Goal: Transaction & Acquisition: Subscribe to service/newsletter

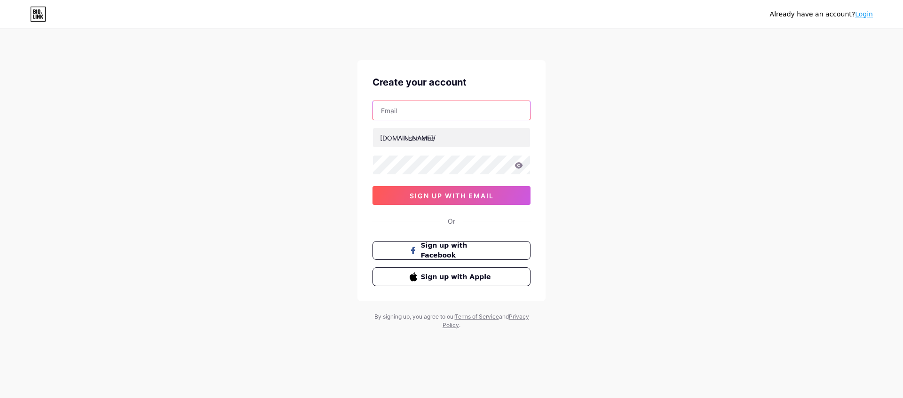
click at [460, 113] on input "text" at bounding box center [451, 110] width 157 height 19
click at [651, 112] on div "Already have an account? Login Create your account [DOMAIN_NAME]/ 0cAFcWeA6ebpL…" at bounding box center [451, 180] width 903 height 360
click at [466, 103] on input "text" at bounding box center [451, 110] width 157 height 19
type input "[EMAIL_ADDRESS][DOMAIN_NAME]"
click at [471, 139] on input "text" at bounding box center [451, 137] width 157 height 19
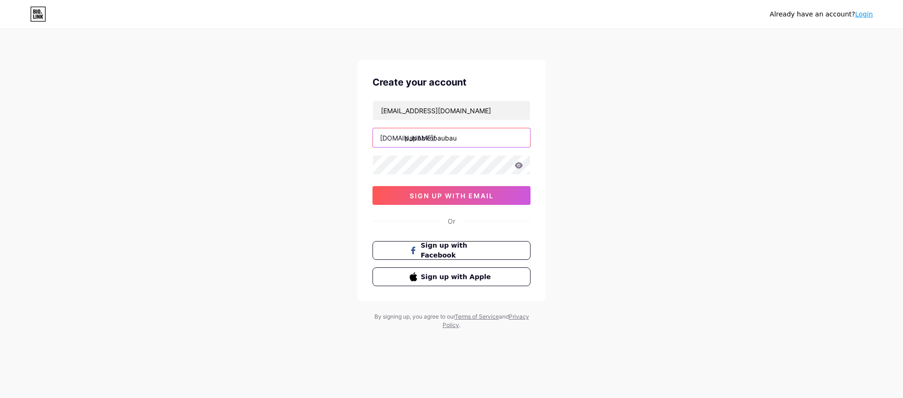
type input "papbbknbaubau"
click at [484, 198] on span "sign up with email" at bounding box center [452, 196] width 84 height 8
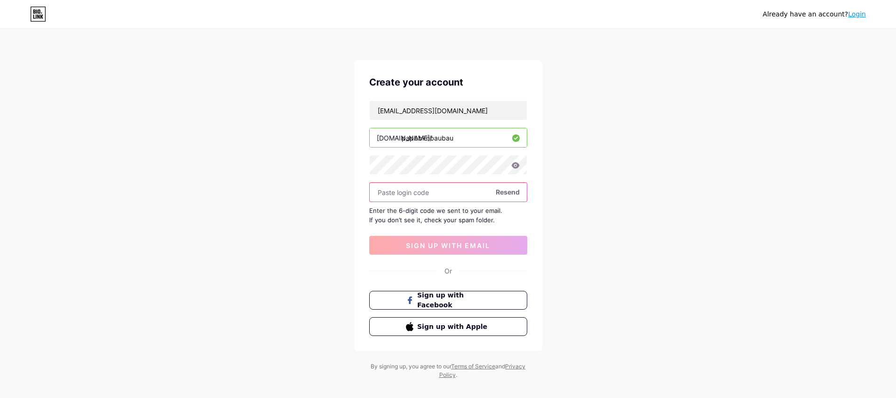
click at [423, 187] on input "text" at bounding box center [448, 192] width 157 height 19
paste input "267192"
type input "267192"
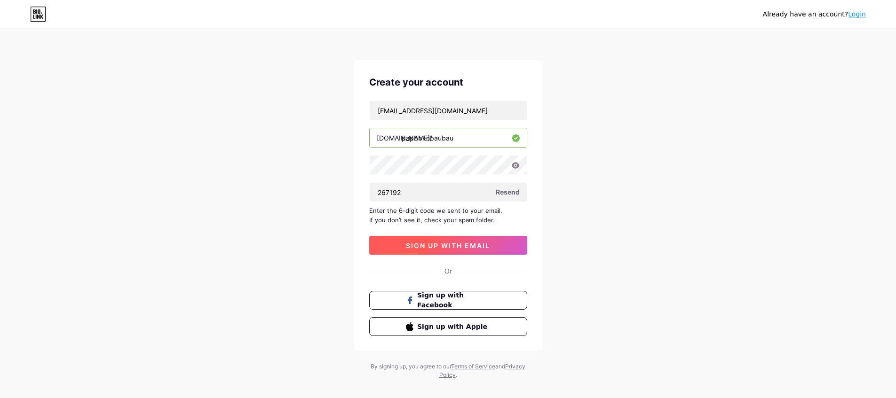
click at [467, 249] on span "sign up with email" at bounding box center [448, 246] width 84 height 8
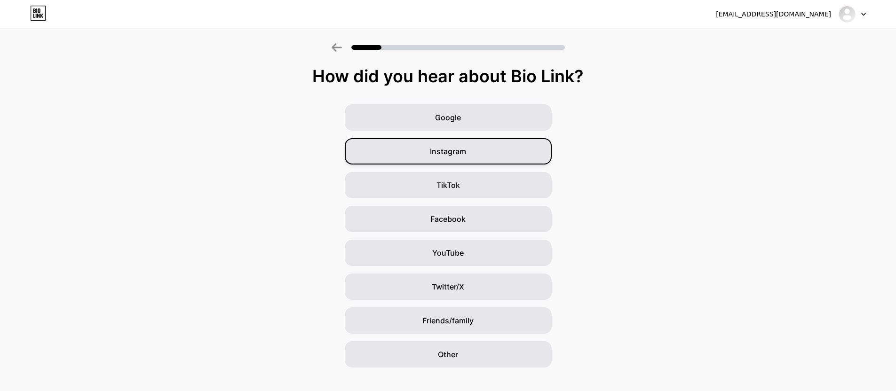
click at [472, 154] on div "Instagram" at bounding box center [448, 151] width 207 height 26
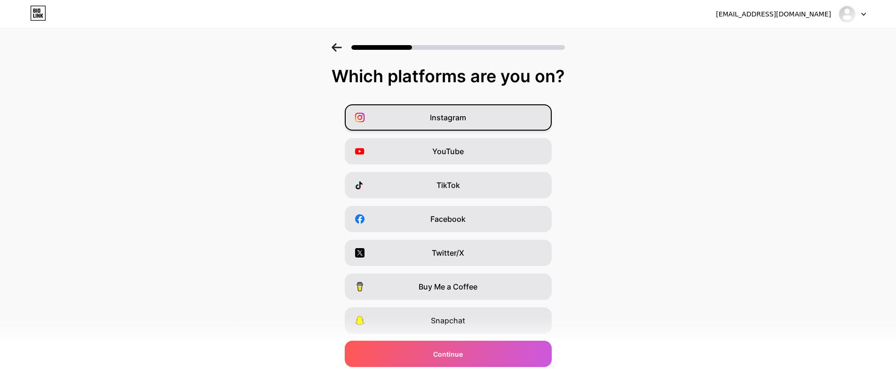
click at [478, 123] on div "Instagram" at bounding box center [448, 117] width 207 height 26
click at [483, 150] on div "YouTube" at bounding box center [448, 151] width 207 height 26
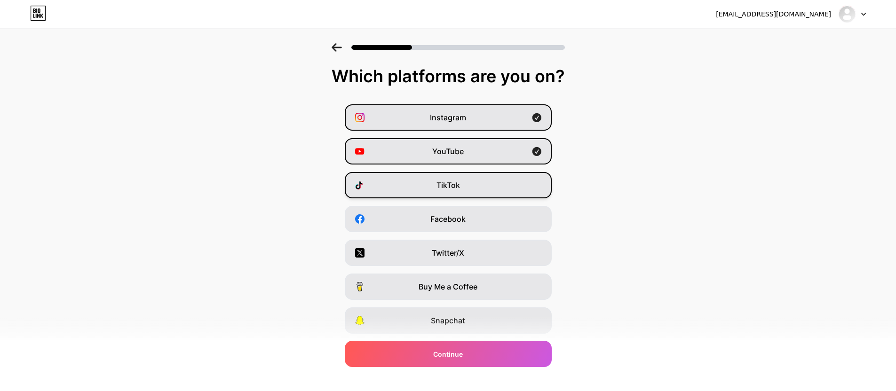
click at [489, 183] on div "TikTok" at bounding box center [448, 185] width 207 height 26
click at [495, 187] on div "TikTok" at bounding box center [448, 185] width 207 height 26
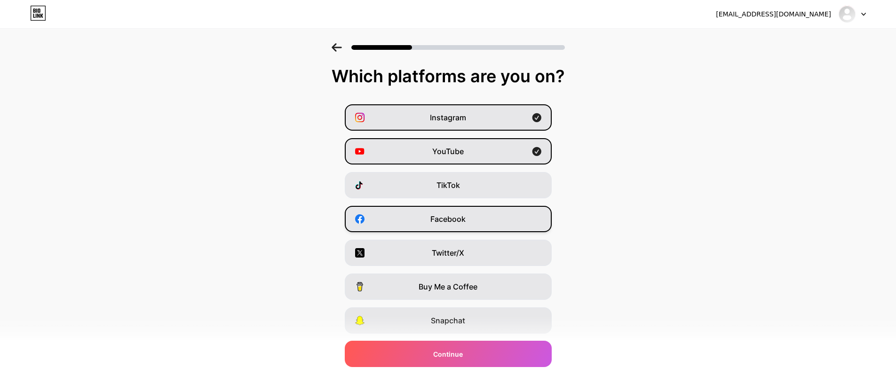
click at [489, 218] on div "Facebook" at bounding box center [448, 219] width 207 height 26
click at [482, 264] on div "Twitter/X" at bounding box center [448, 253] width 207 height 26
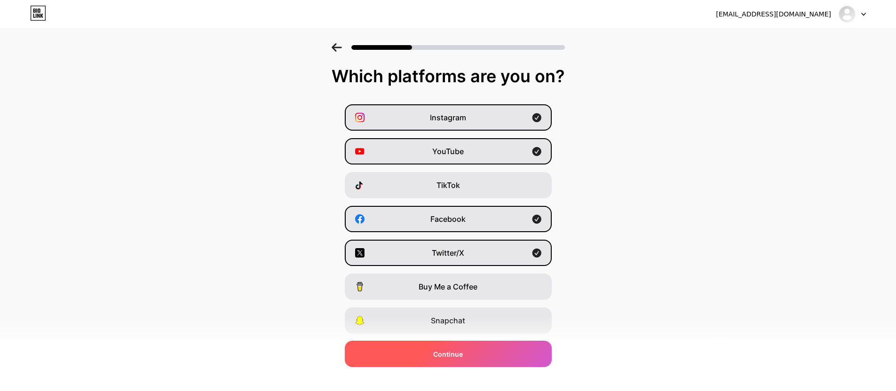
click at [485, 357] on div "Continue" at bounding box center [448, 354] width 207 height 26
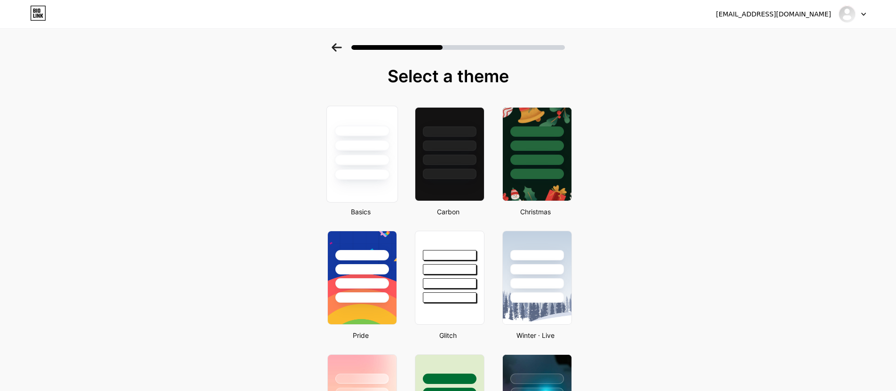
click at [370, 162] on div at bounding box center [361, 160] width 55 height 11
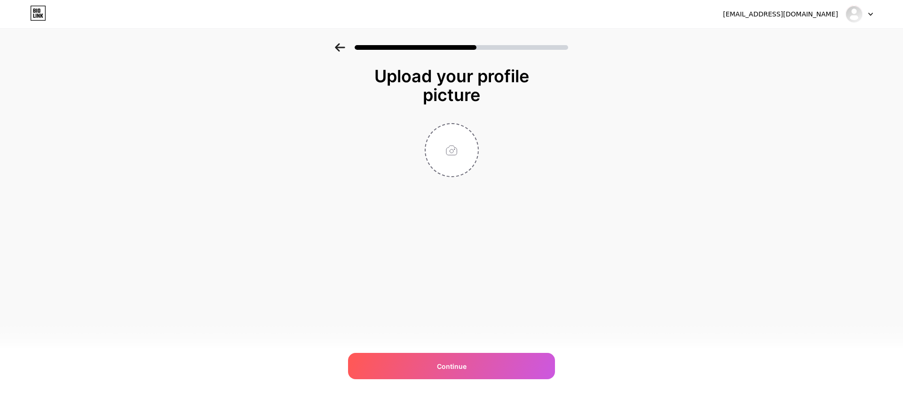
click at [340, 49] on icon at bounding box center [340, 47] width 10 height 8
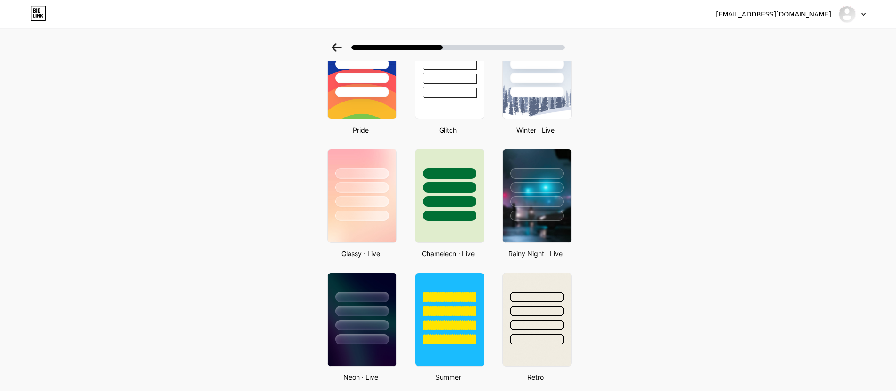
scroll to position [226, 0]
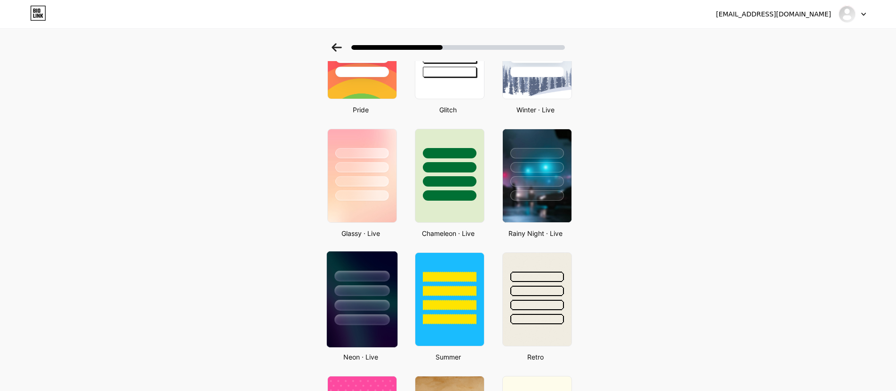
click at [374, 288] on div at bounding box center [361, 290] width 55 height 11
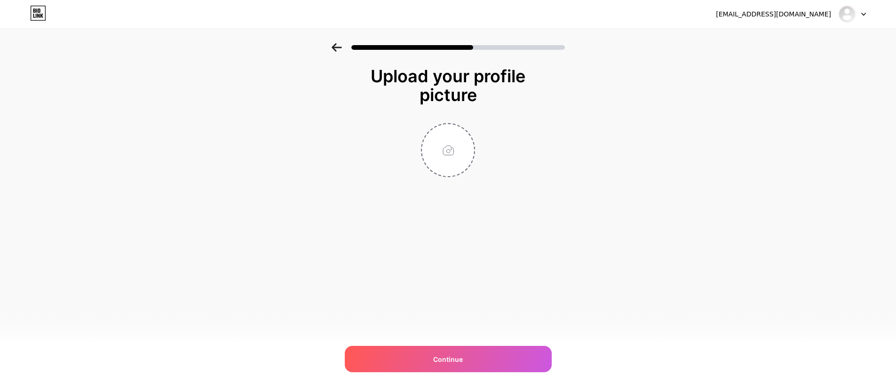
scroll to position [0, 0]
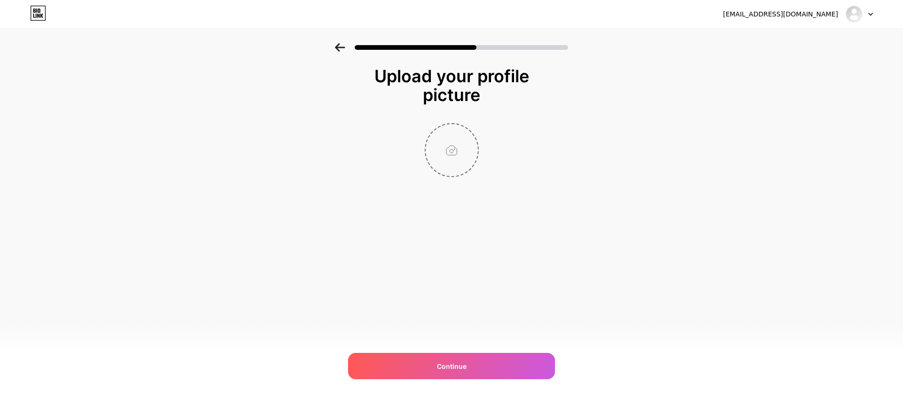
click at [452, 159] on input "file" at bounding box center [452, 150] width 52 height 52
click at [450, 157] on input "file" at bounding box center [452, 150] width 52 height 52
type input "C:\fakepath\file.jpg"
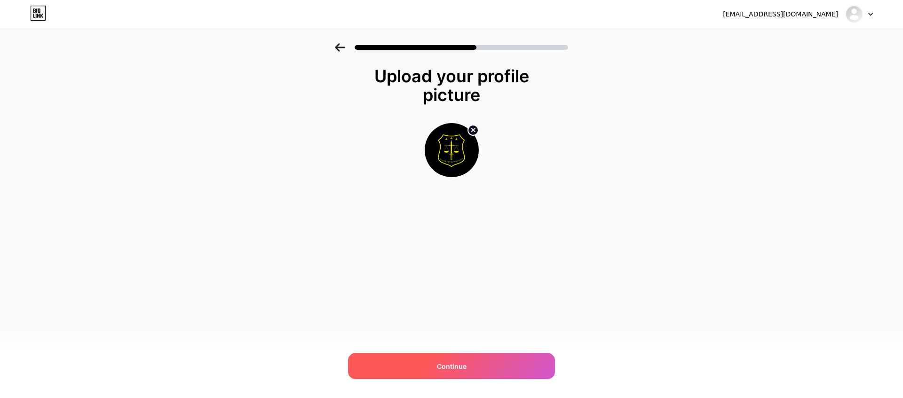
click at [458, 362] on span "Continue" at bounding box center [452, 367] width 30 height 10
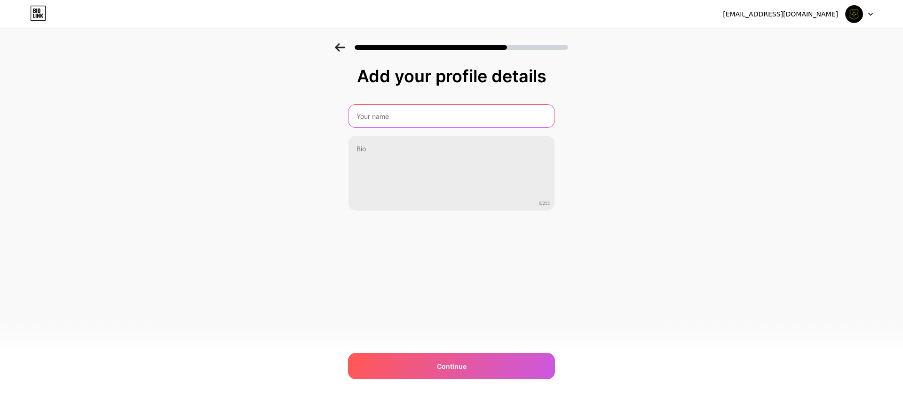
click at [448, 124] on input "text" at bounding box center [451, 116] width 206 height 23
click at [617, 147] on div "Add your profile details 0/255 Continue Error" at bounding box center [451, 150] width 903 height 215
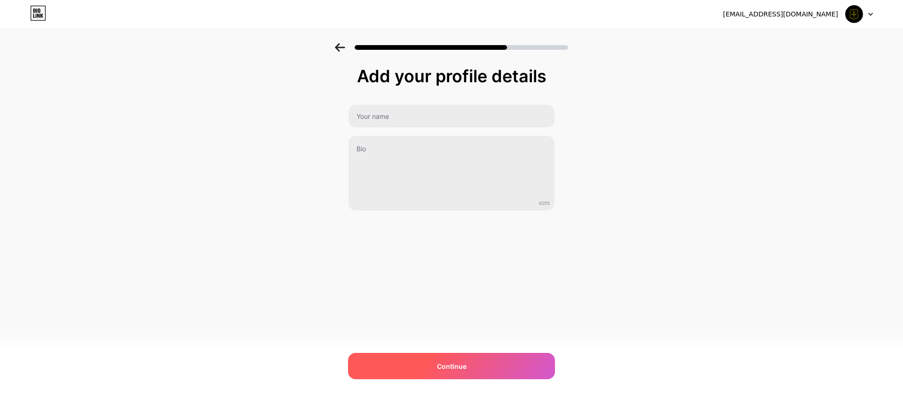
click at [453, 372] on div "Continue" at bounding box center [451, 366] width 207 height 26
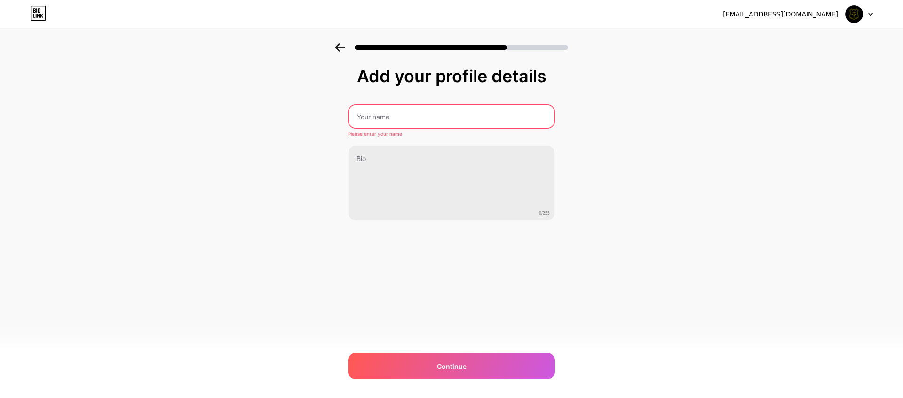
click at [432, 121] on input "text" at bounding box center [451, 116] width 205 height 23
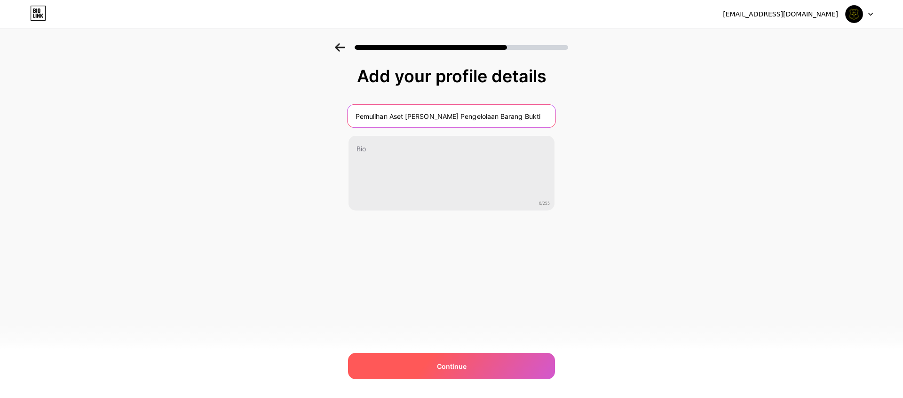
type input "Pemulihan Aset [PERSON_NAME] Pengelolaan Barang Bukti"
click at [444, 363] on span "Continue" at bounding box center [452, 367] width 30 height 10
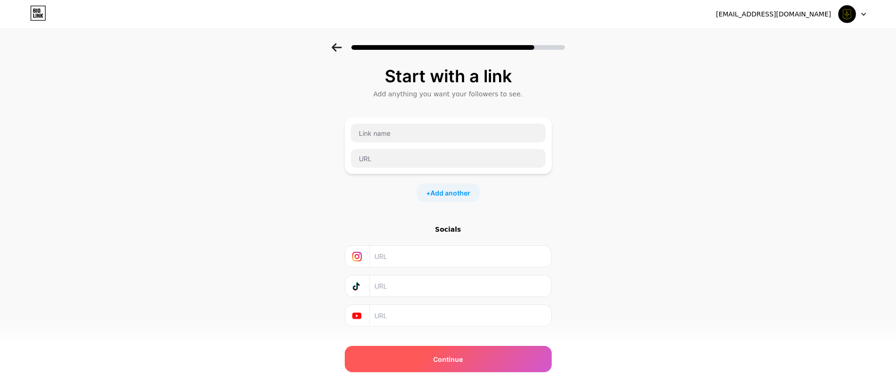
click at [456, 366] on div "Continue" at bounding box center [448, 359] width 207 height 26
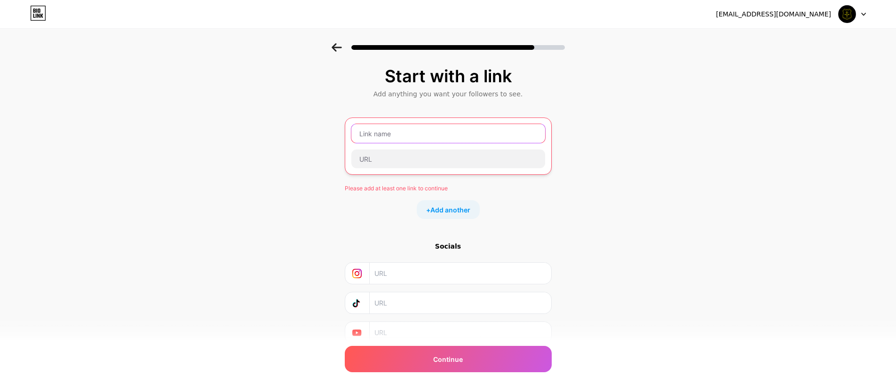
click at [446, 137] on input "text" at bounding box center [448, 133] width 194 height 19
type input "P"
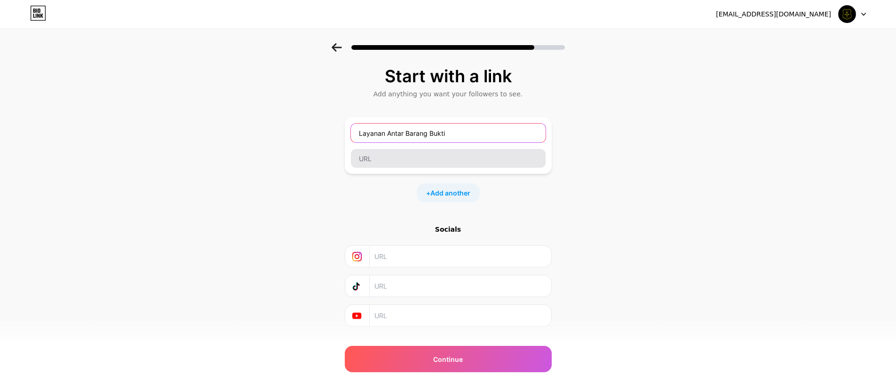
type input "Layanan Antar Barang Bukti"
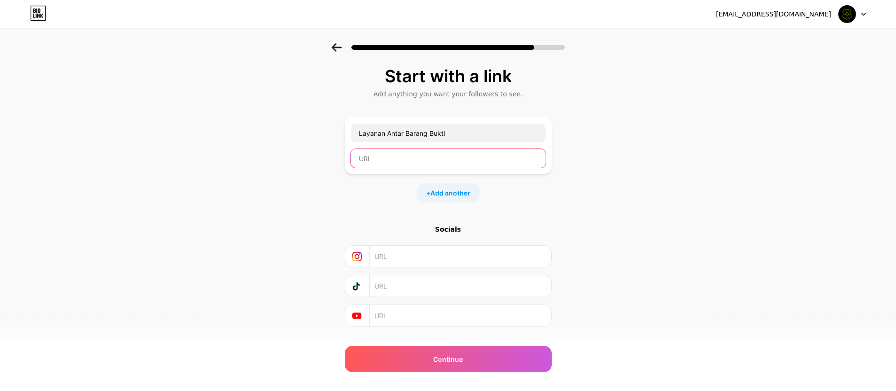
click at [438, 158] on input "text" at bounding box center [448, 158] width 195 height 19
click at [465, 190] on span "Add another" at bounding box center [450, 193] width 40 height 10
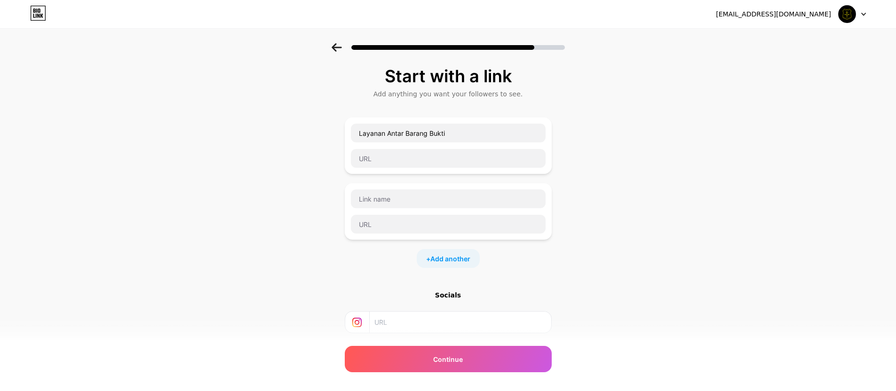
click at [488, 209] on div at bounding box center [448, 211] width 196 height 45
click at [484, 200] on input "text" at bounding box center [448, 199] width 195 height 19
click at [698, 264] on div "Start with a link Add anything you want your followers to see. Layanan Antar Ba…" at bounding box center [448, 241] width 896 height 396
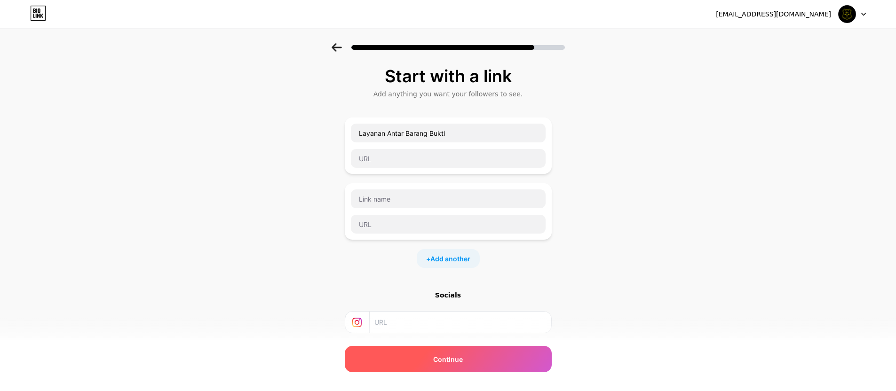
click at [472, 361] on div "Continue" at bounding box center [448, 359] width 207 height 26
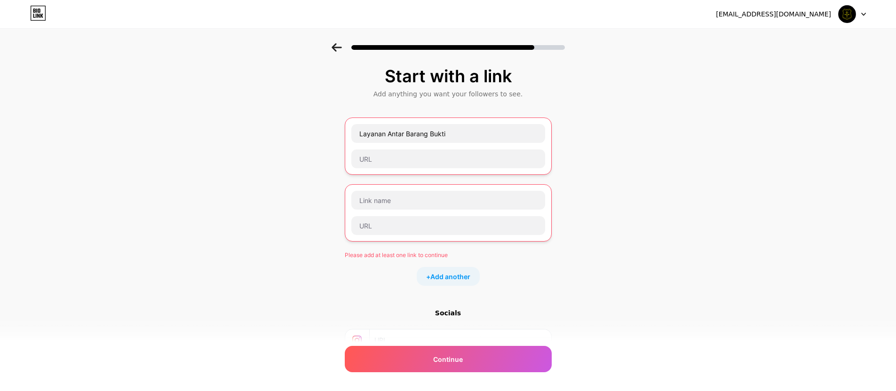
click at [503, 276] on div "+ Add another" at bounding box center [448, 276] width 207 height 19
click at [439, 163] on input "text" at bounding box center [448, 159] width 194 height 19
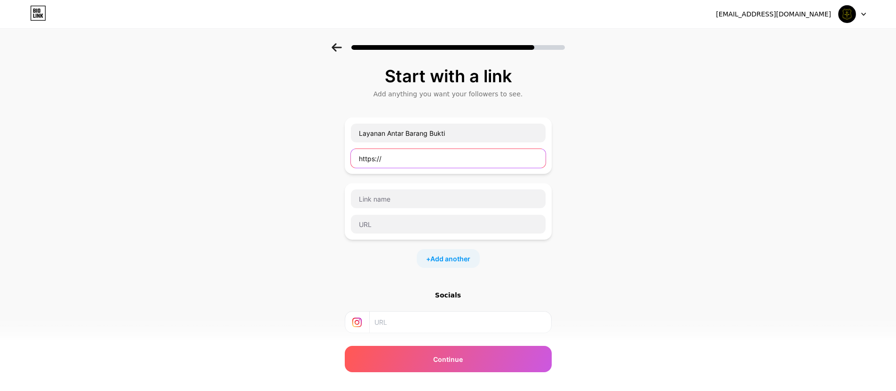
drag, startPoint x: 437, startPoint y: 160, endPoint x: 286, endPoint y: 164, distance: 151.0
click at [286, 164] on div "Start with a link Add anything you want your followers to see. Layanan Antar Ba…" at bounding box center [448, 241] width 896 height 396
click at [364, 160] on input "https://" at bounding box center [448, 158] width 195 height 19
paste input "[DOMAIN_NAME][URL]"
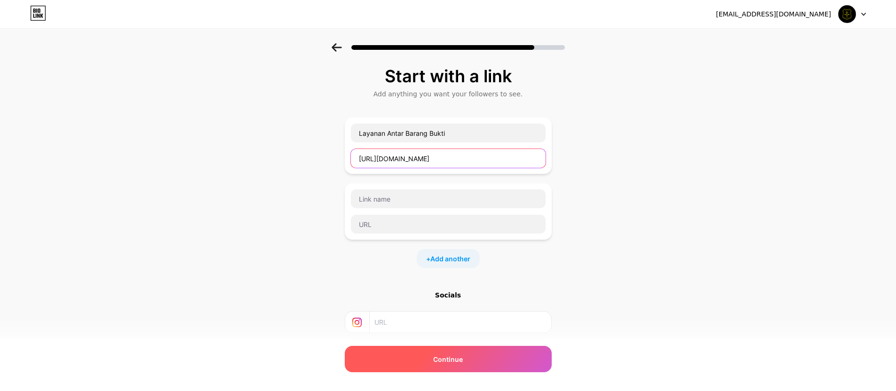
type input "[URL][DOMAIN_NAME]"
click at [462, 368] on div "Continue" at bounding box center [448, 359] width 207 height 26
click at [443, 360] on span "Continue" at bounding box center [448, 360] width 30 height 10
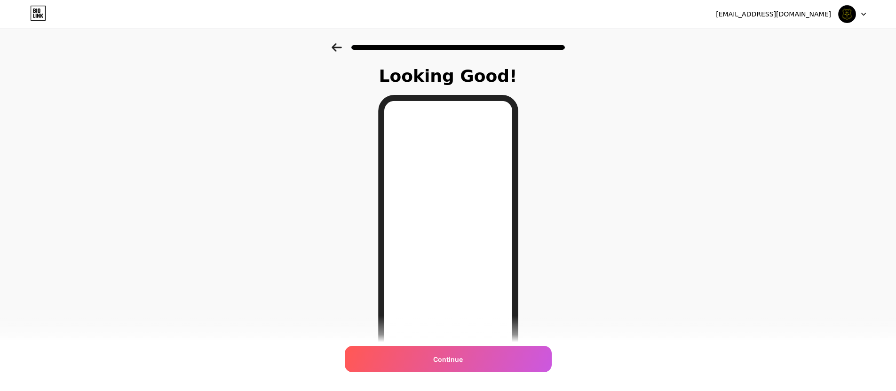
scroll to position [81, 0]
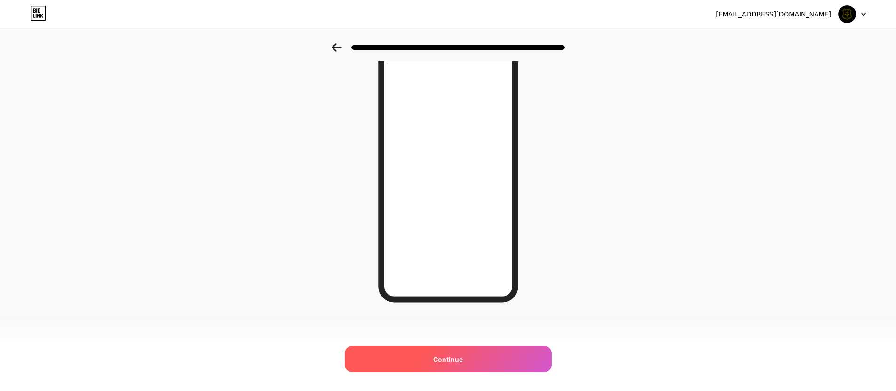
click at [457, 366] on div "Continue" at bounding box center [448, 359] width 207 height 26
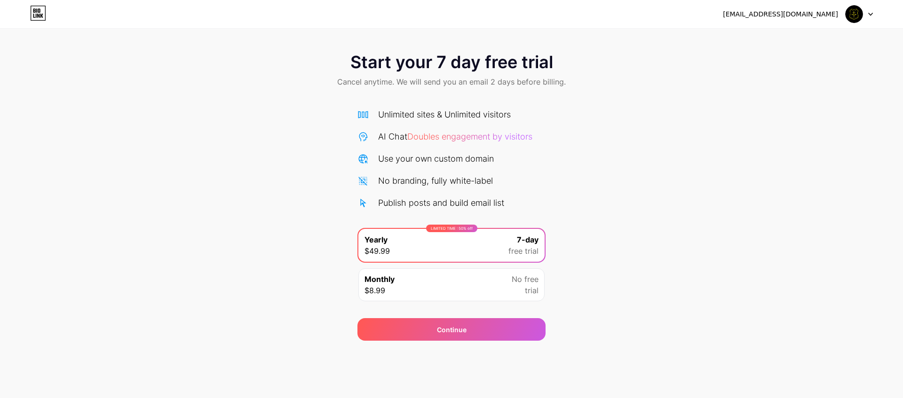
click at [451, 288] on div "Monthly $8.99 No free trial" at bounding box center [451, 285] width 186 height 33
click at [514, 245] on div "7-day free trial" at bounding box center [523, 245] width 30 height 23
click at [496, 332] on div "Continue" at bounding box center [451, 329] width 188 height 23
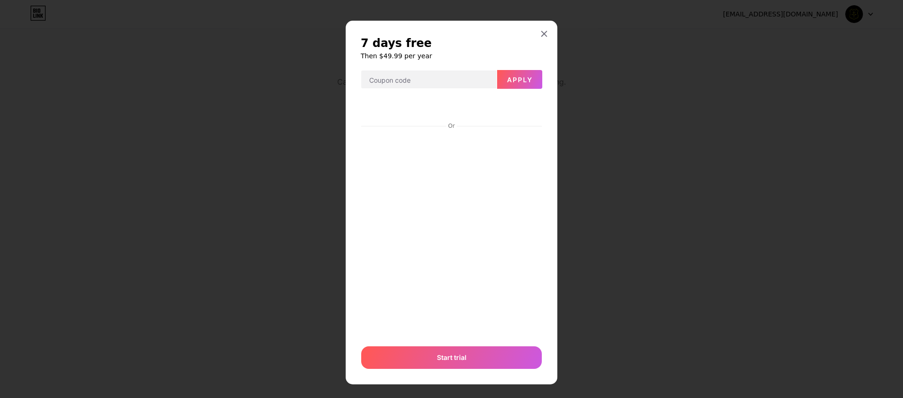
scroll to position [7, 0]
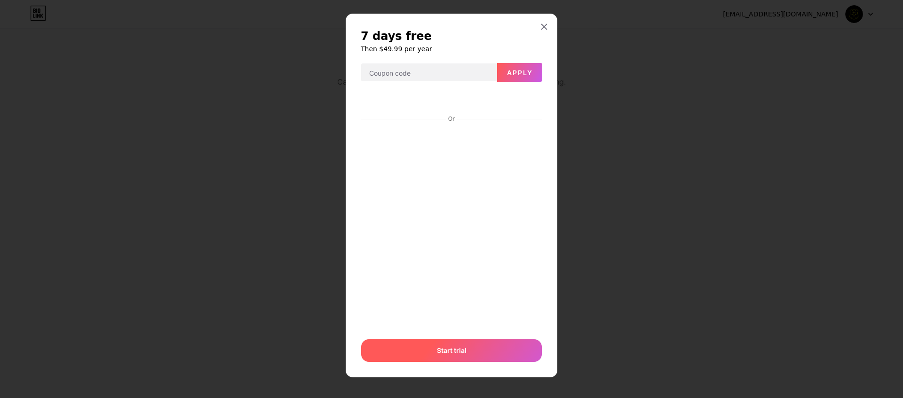
click at [467, 355] on div "Start trial" at bounding box center [451, 351] width 181 height 23
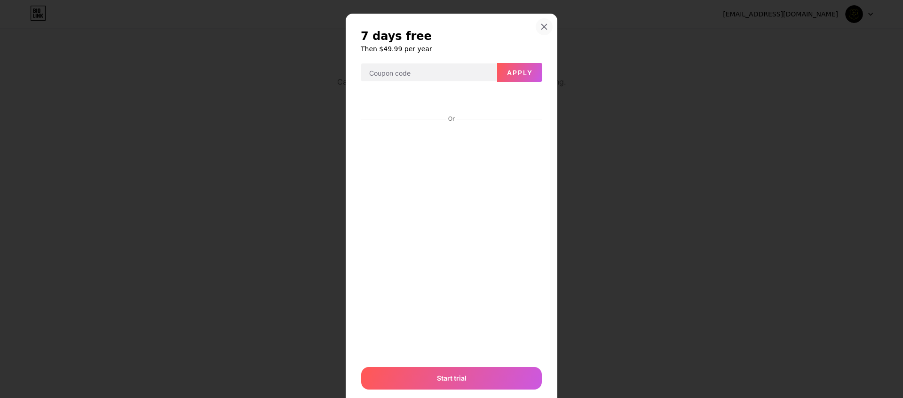
click at [542, 26] on icon at bounding box center [544, 26] width 5 height 5
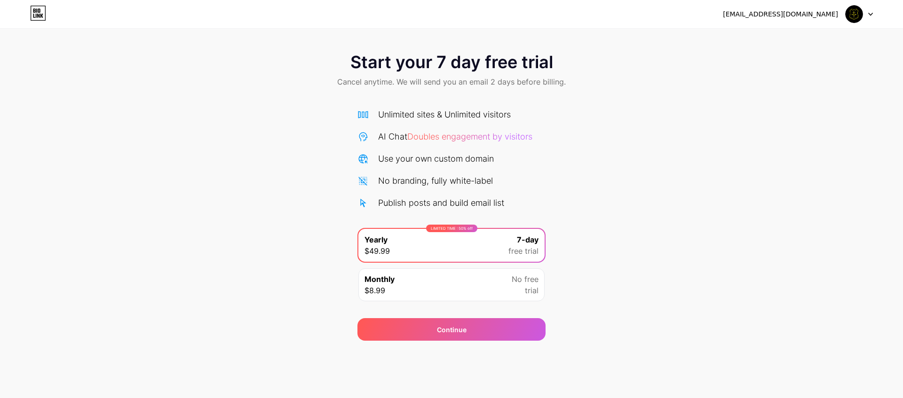
click at [611, 163] on div "Start your 7 day free trial Cancel anytime. We will send you an email 2 days be…" at bounding box center [451, 192] width 903 height 298
click at [483, 296] on div "Monthly $8.99 No free trial" at bounding box center [451, 285] width 186 height 33
click at [596, 289] on div "Start your 7 day free trial Cancel anytime. We will send you an email 2 days be…" at bounding box center [451, 192] width 903 height 298
